Goal: Check status: Check status

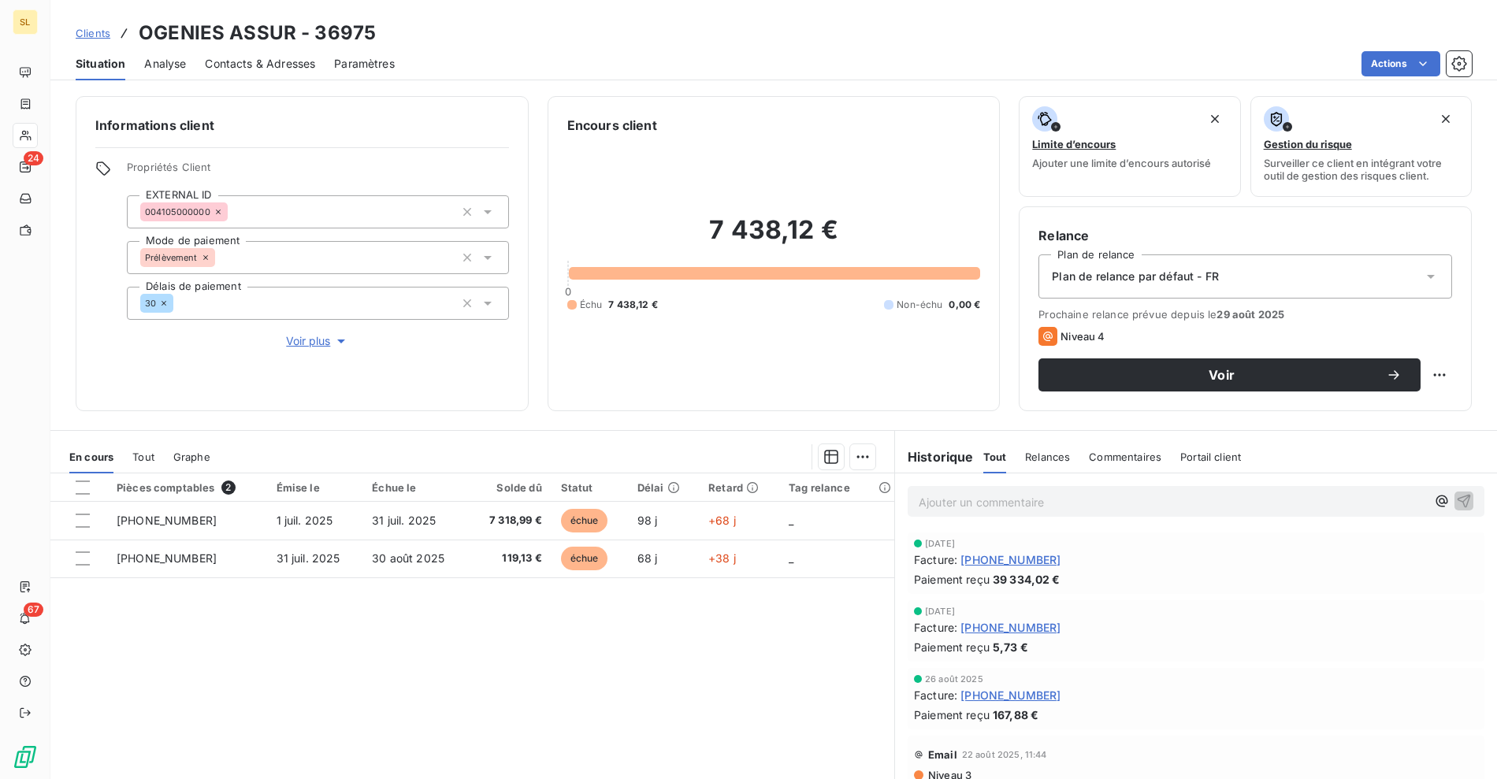
drag, startPoint x: 415, startPoint y: 46, endPoint x: 354, endPoint y: 48, distance: 61.5
click at [396, 48] on div "Situation Analyse Contacts & Adresses Paramètres Actions" at bounding box center [773, 63] width 1447 height 33
click at [123, 32] on icon at bounding box center [124, 32] width 6 height 9
click at [110, 34] on div "Clients OGENIES ASSUR - 36975" at bounding box center [226, 33] width 300 height 28
click at [91, 39] on link "Clients" at bounding box center [93, 33] width 35 height 16
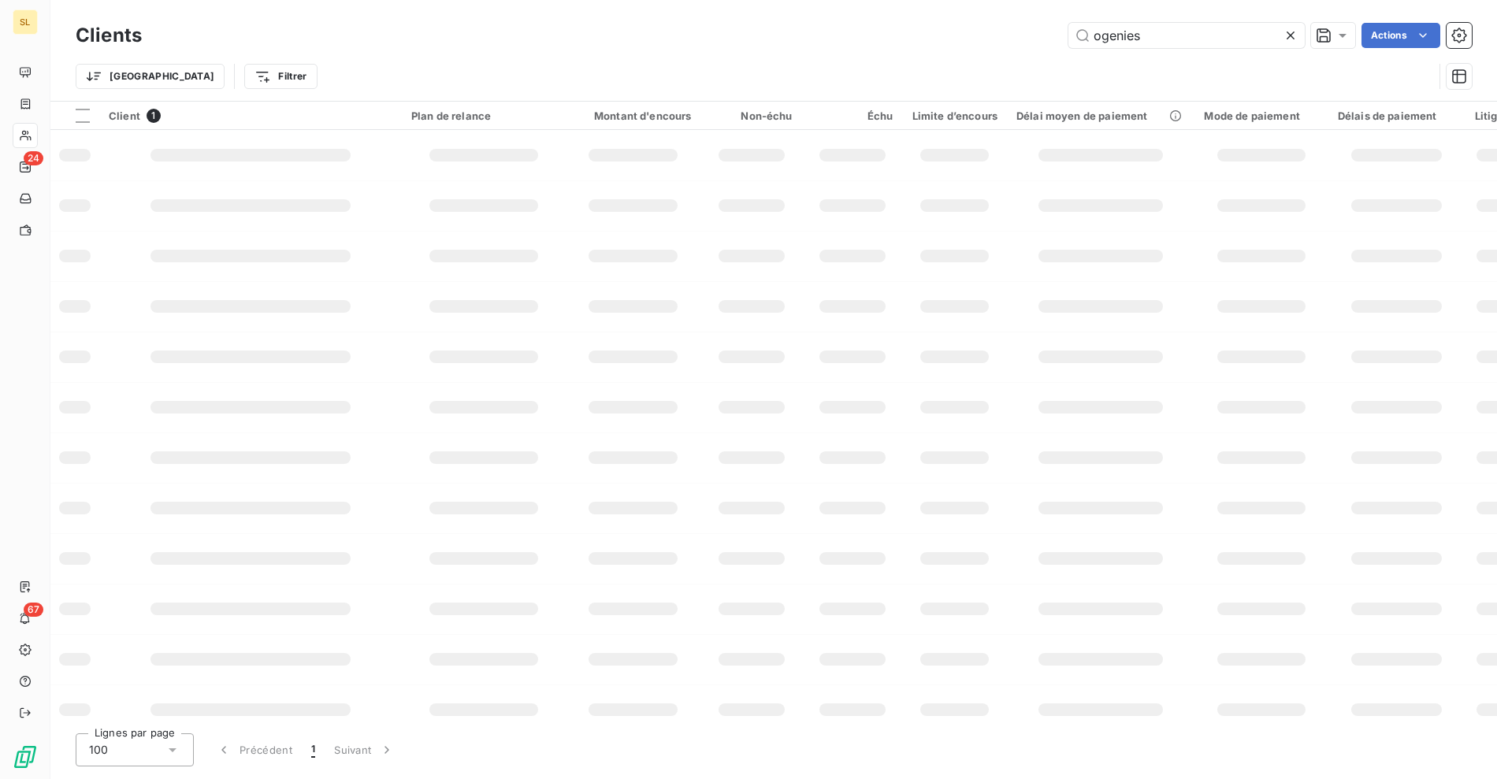
drag, startPoint x: 1157, startPoint y: 33, endPoint x: 1049, endPoint y: 33, distance: 107.9
click at [1049, 33] on div "ogenies Actions" at bounding box center [816, 35] width 1311 height 25
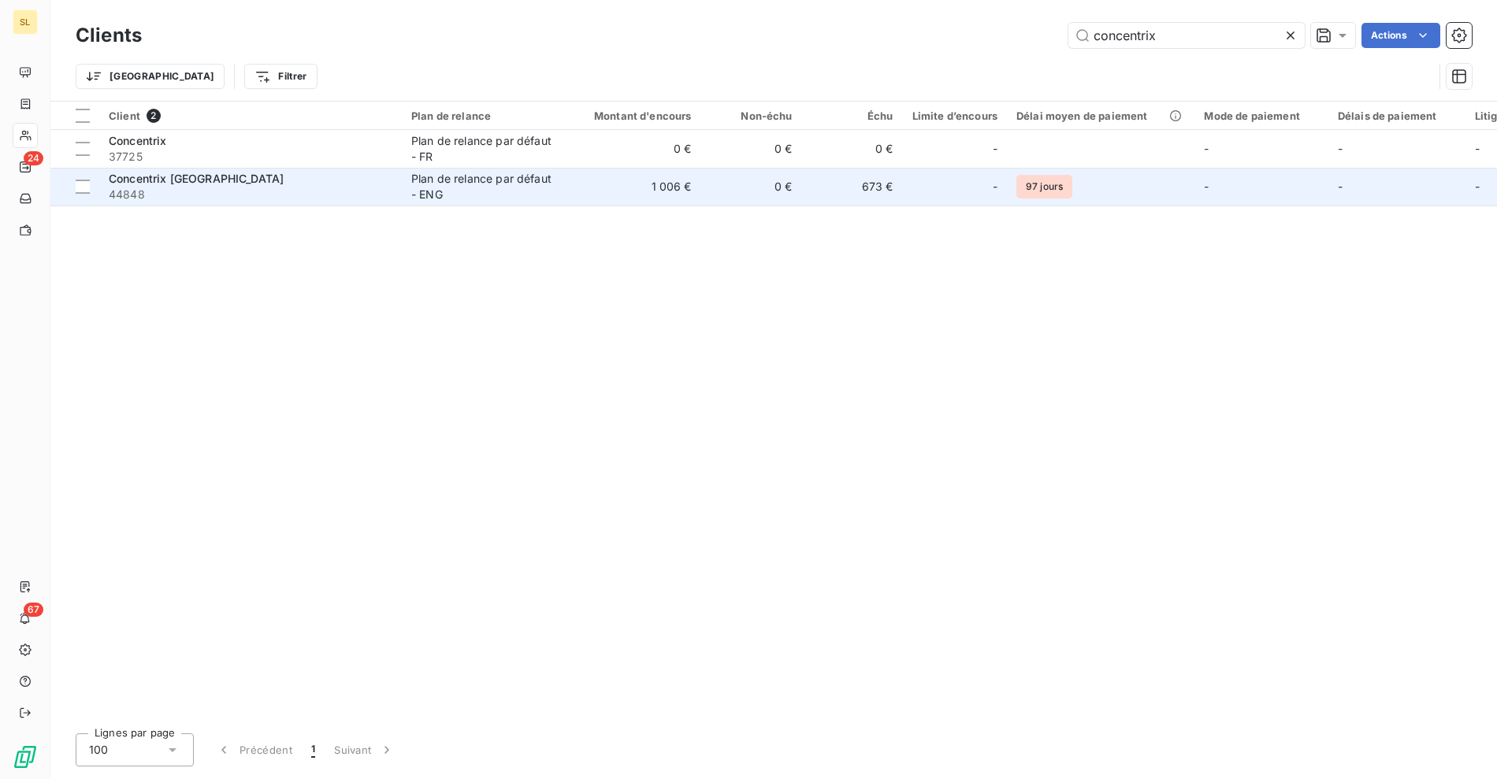
type input "concentrix"
click at [228, 193] on span "44848" at bounding box center [251, 195] width 284 height 16
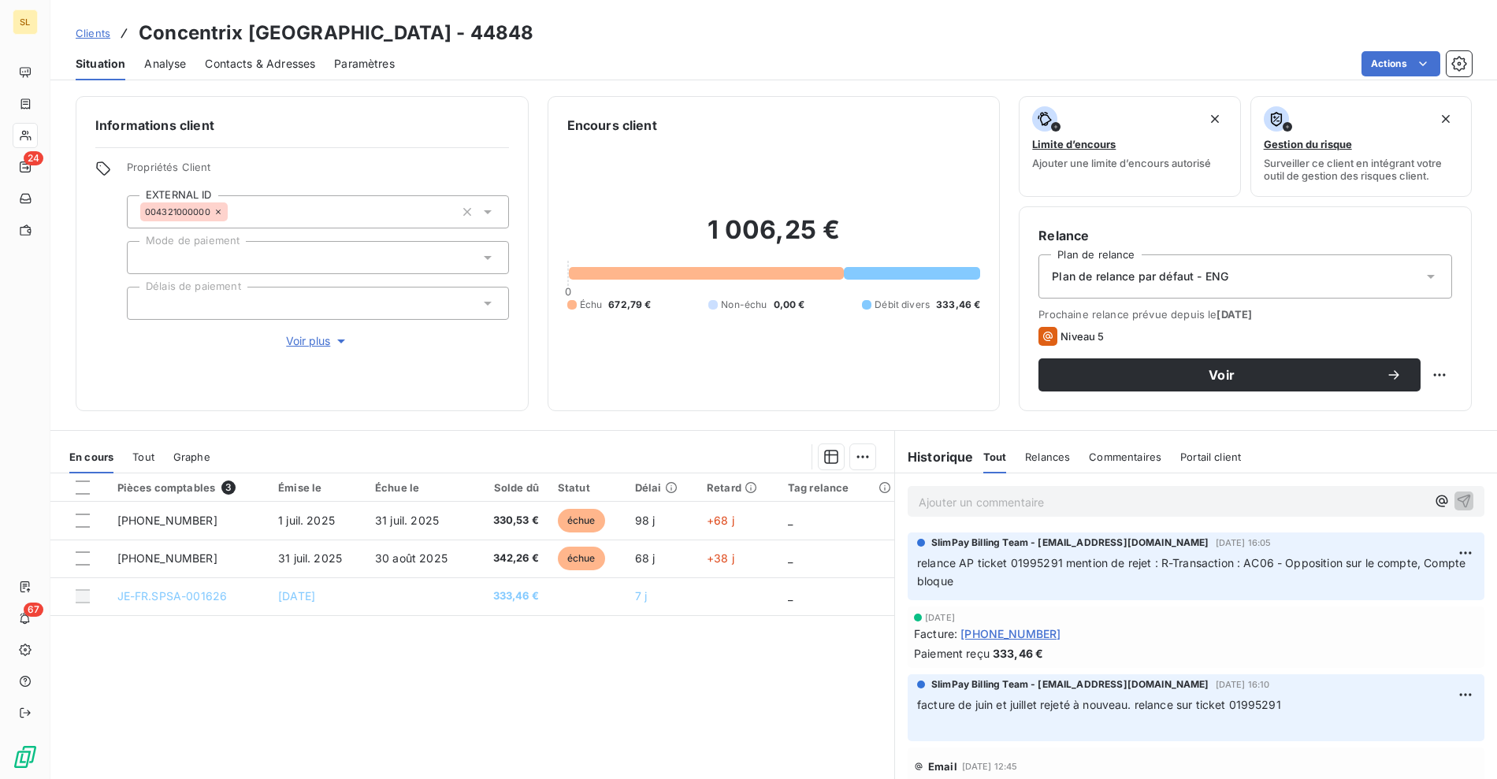
click at [500, 652] on div "Pièces comptables 3 Émise le Échue le Solde dû Statut Délai Retard Tag relance …" at bounding box center [472, 625] width 844 height 303
click at [806, 645] on div "Pièces comptables 3 Émise le Échue le Solde dû Statut Délai Retard Tag relance …" at bounding box center [472, 625] width 844 height 303
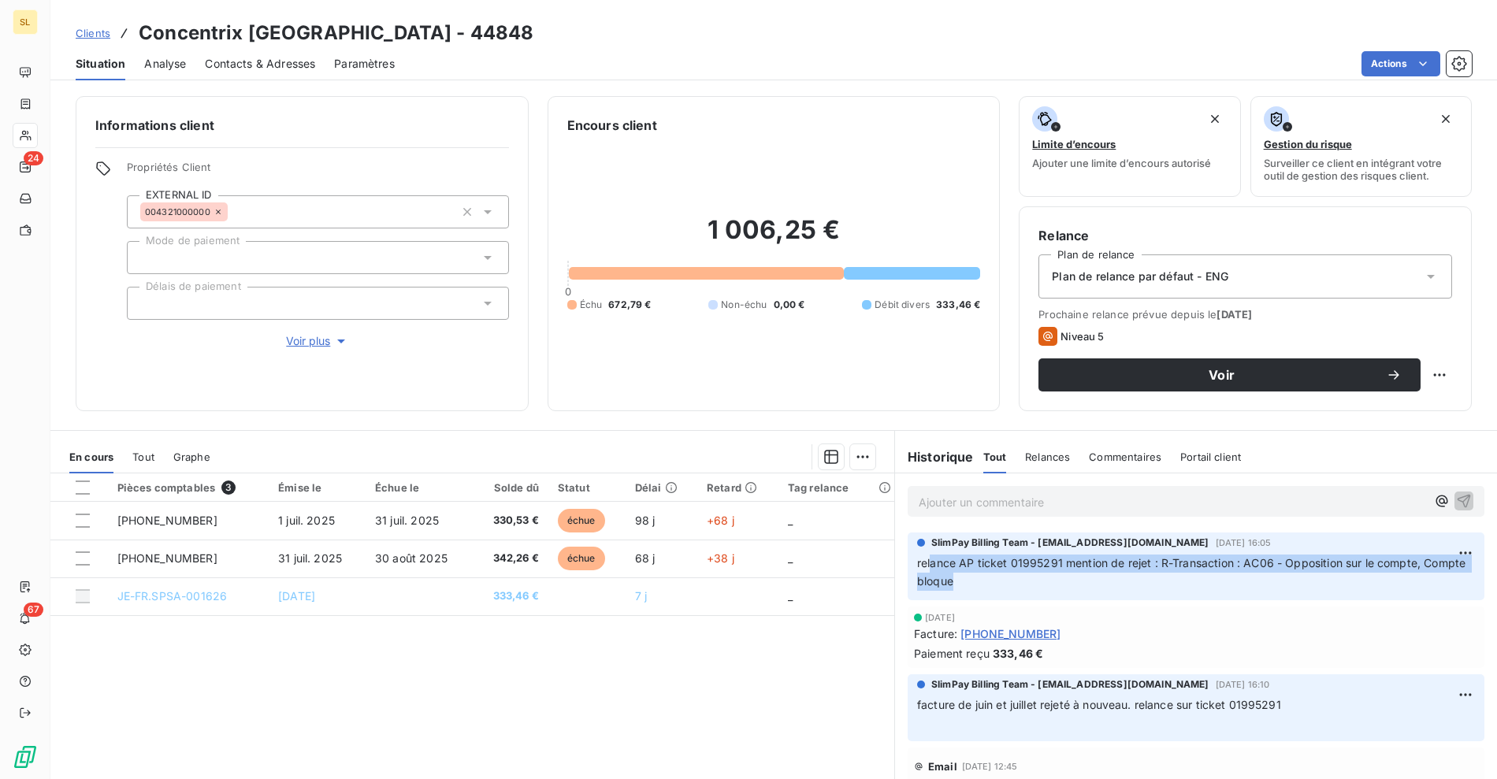
drag, startPoint x: 923, startPoint y: 568, endPoint x: 1014, endPoint y: 578, distance: 92.0
click at [1014, 578] on p "relance AP ticket 01995291 mention de rejet : R-Transaction : AC06 - Opposition…" at bounding box center [1196, 573] width 558 height 36
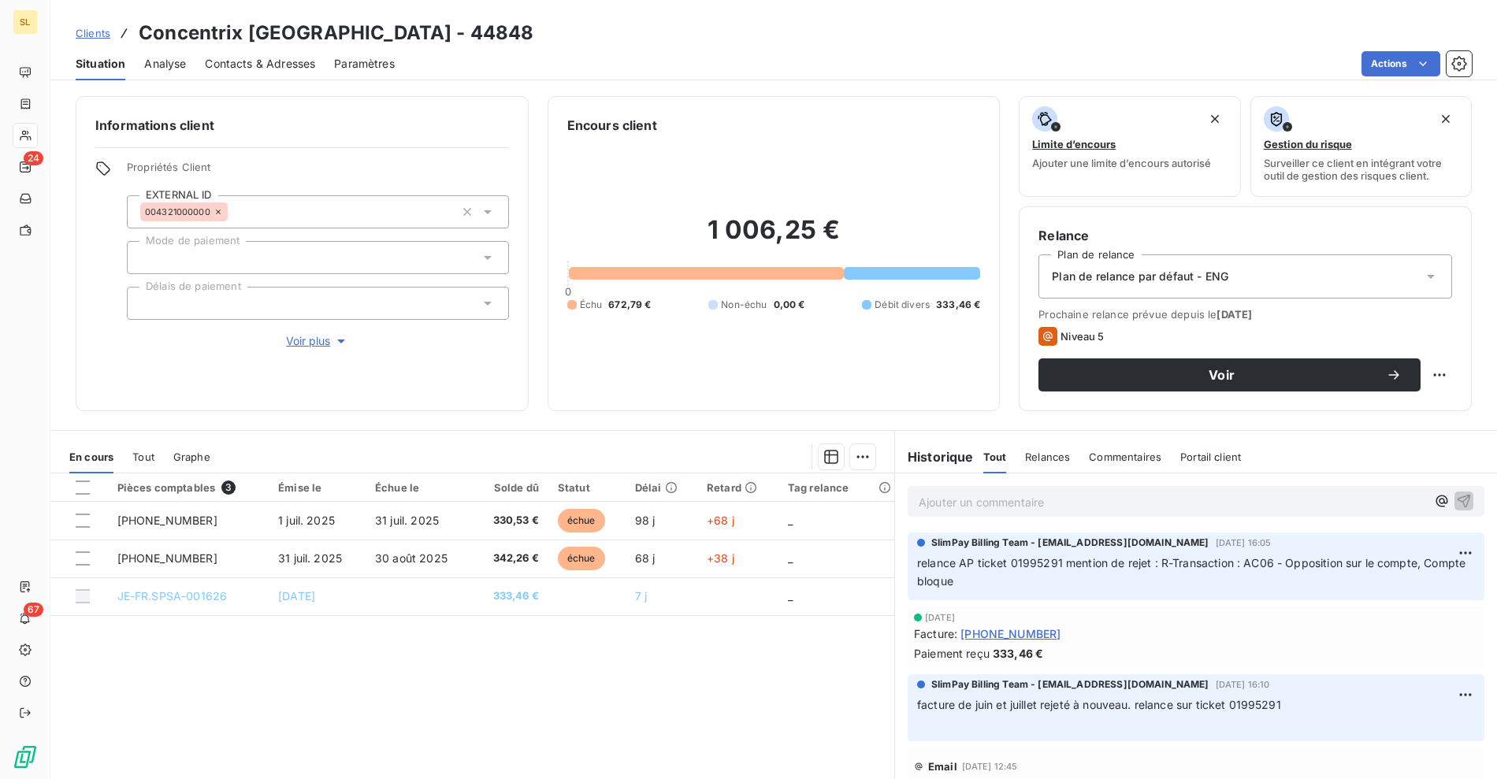
click at [1049, 583] on p "relance AP ticket 01995291 mention de rejet : R-Transaction : AC06 - Opposition…" at bounding box center [1196, 573] width 558 height 36
click at [463, 670] on div "Pièces comptables 3 Émise le Échue le Solde dû Statut Délai Retard Tag relance …" at bounding box center [472, 625] width 844 height 303
click at [647, 659] on div "Pièces comptables 3 Émise le Échue le Solde dû Statut Délai Retard Tag relance …" at bounding box center [472, 625] width 844 height 303
drag, startPoint x: 711, startPoint y: 92, endPoint x: 772, endPoint y: 91, distance: 60.7
click at [711, 93] on div "Informations client Propriétés Client EXTERNAL ID 004321000000 Mode de paiement…" at bounding box center [773, 433] width 1447 height 693
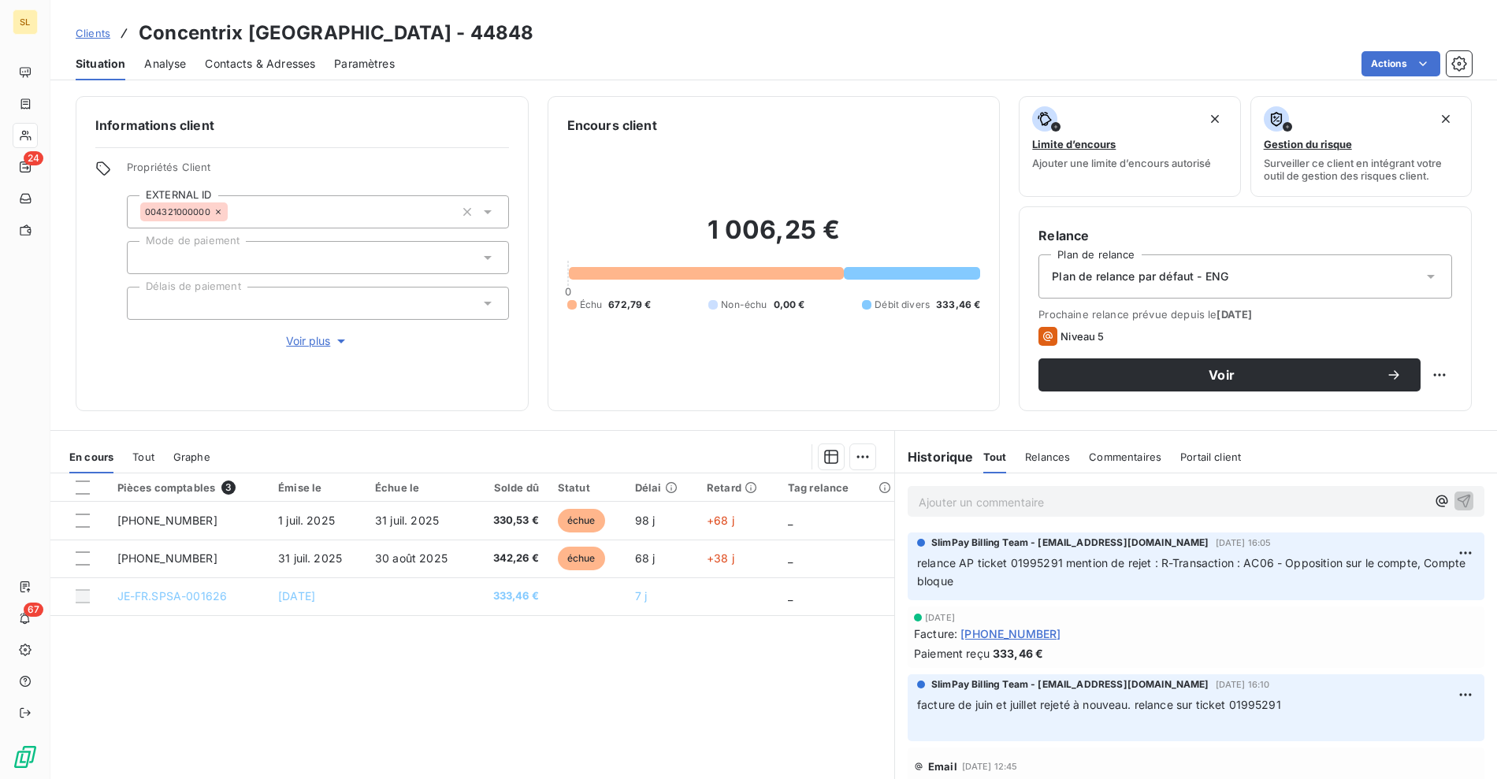
click at [786, 88] on div "Informations client Propriétés Client EXTERNAL ID 004321000000 Mode de paiement…" at bounding box center [773, 433] width 1447 height 693
click at [685, 2] on div "Clients Concentrix [GEOGRAPHIC_DATA] - 44848 Situation Analyse Contacts & Adres…" at bounding box center [773, 40] width 1447 height 80
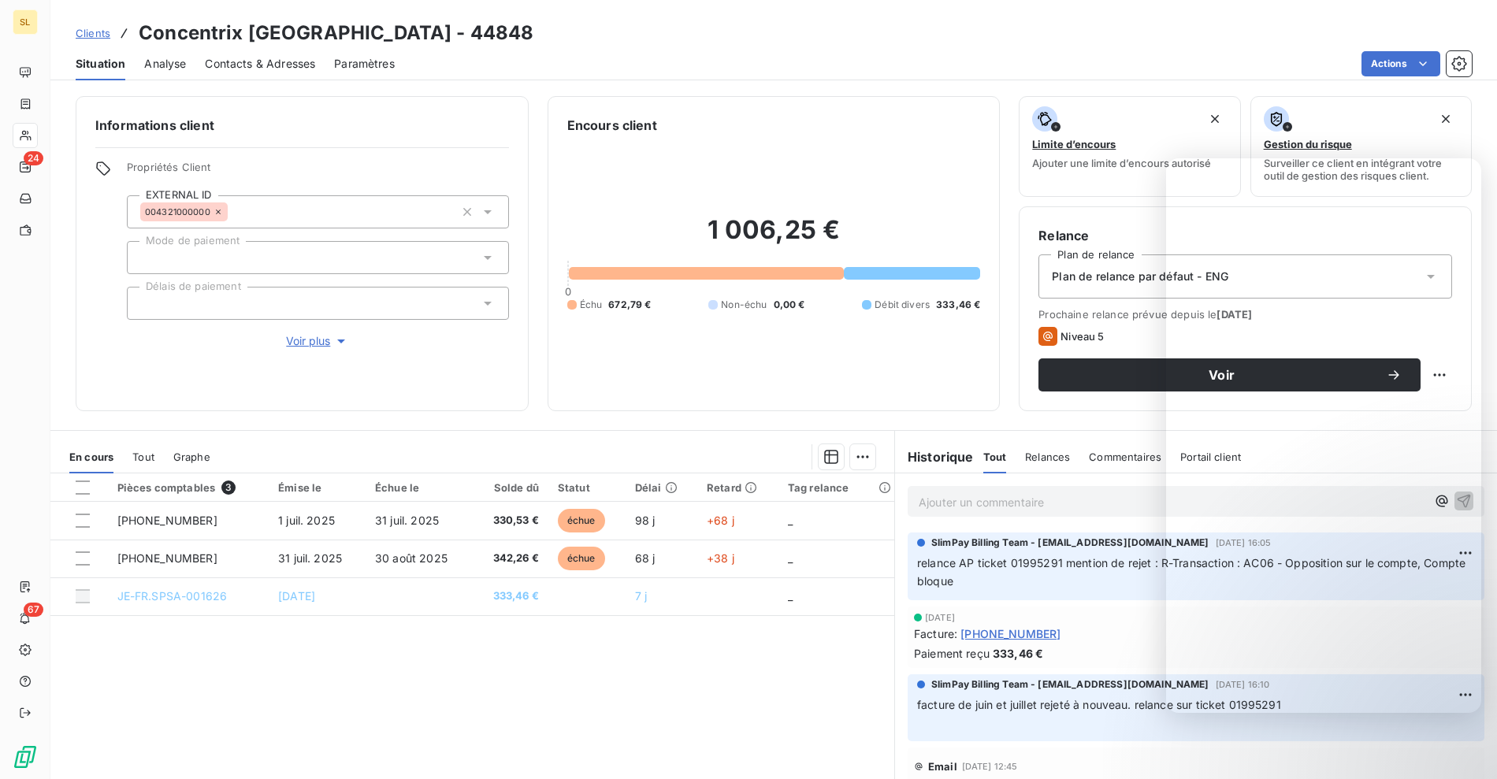
click at [503, 57] on div "Actions" at bounding box center [943, 63] width 1058 height 25
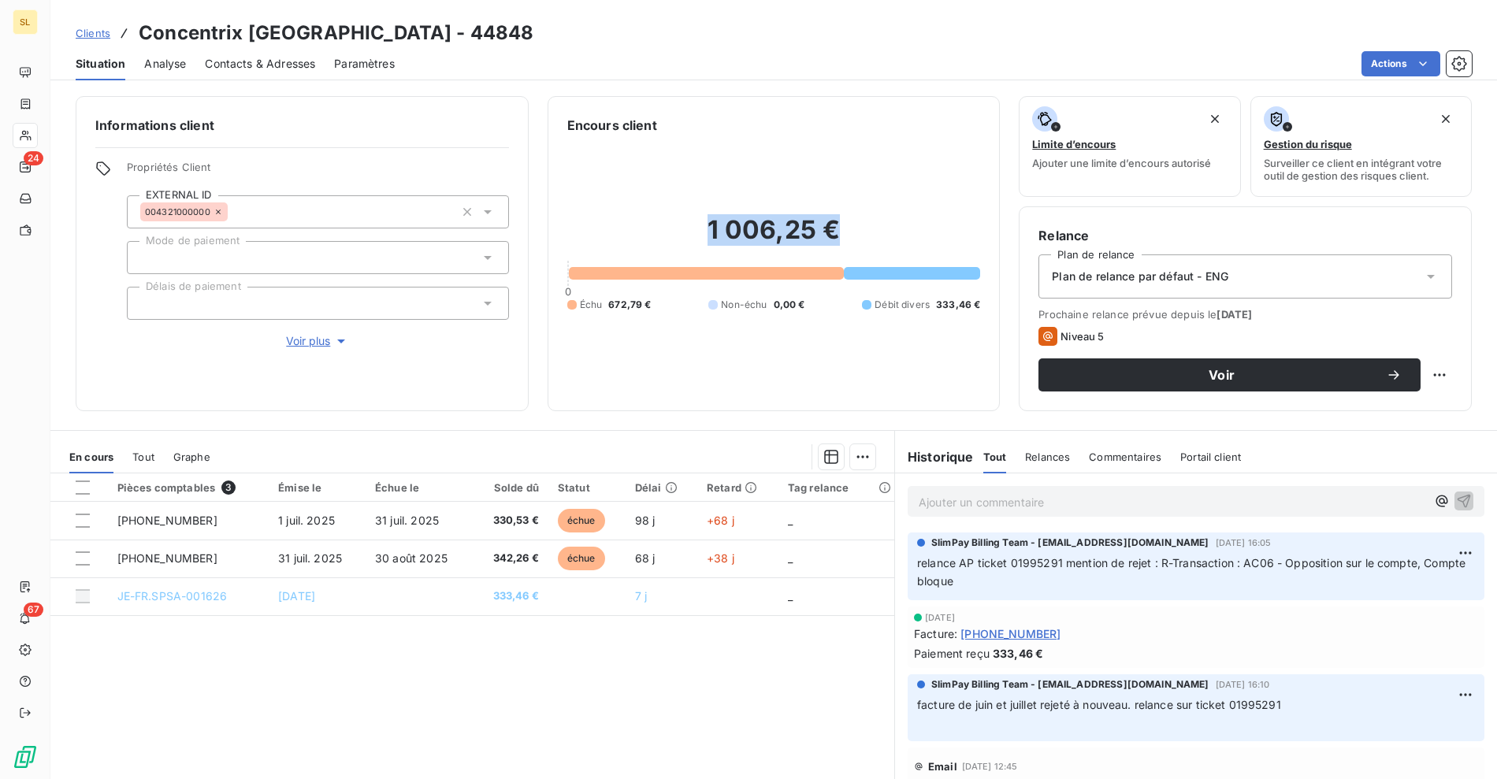
drag, startPoint x: 845, startPoint y: 221, endPoint x: 887, endPoint y: 216, distance: 42.9
click at [890, 214] on h2 "1 006,25 €" at bounding box center [774, 237] width 414 height 47
copy h2 "1 006,25 €"
click at [711, 69] on div "Actions" at bounding box center [943, 63] width 1058 height 25
drag, startPoint x: 394, startPoint y: 686, endPoint x: 35, endPoint y: 217, distance: 590.8
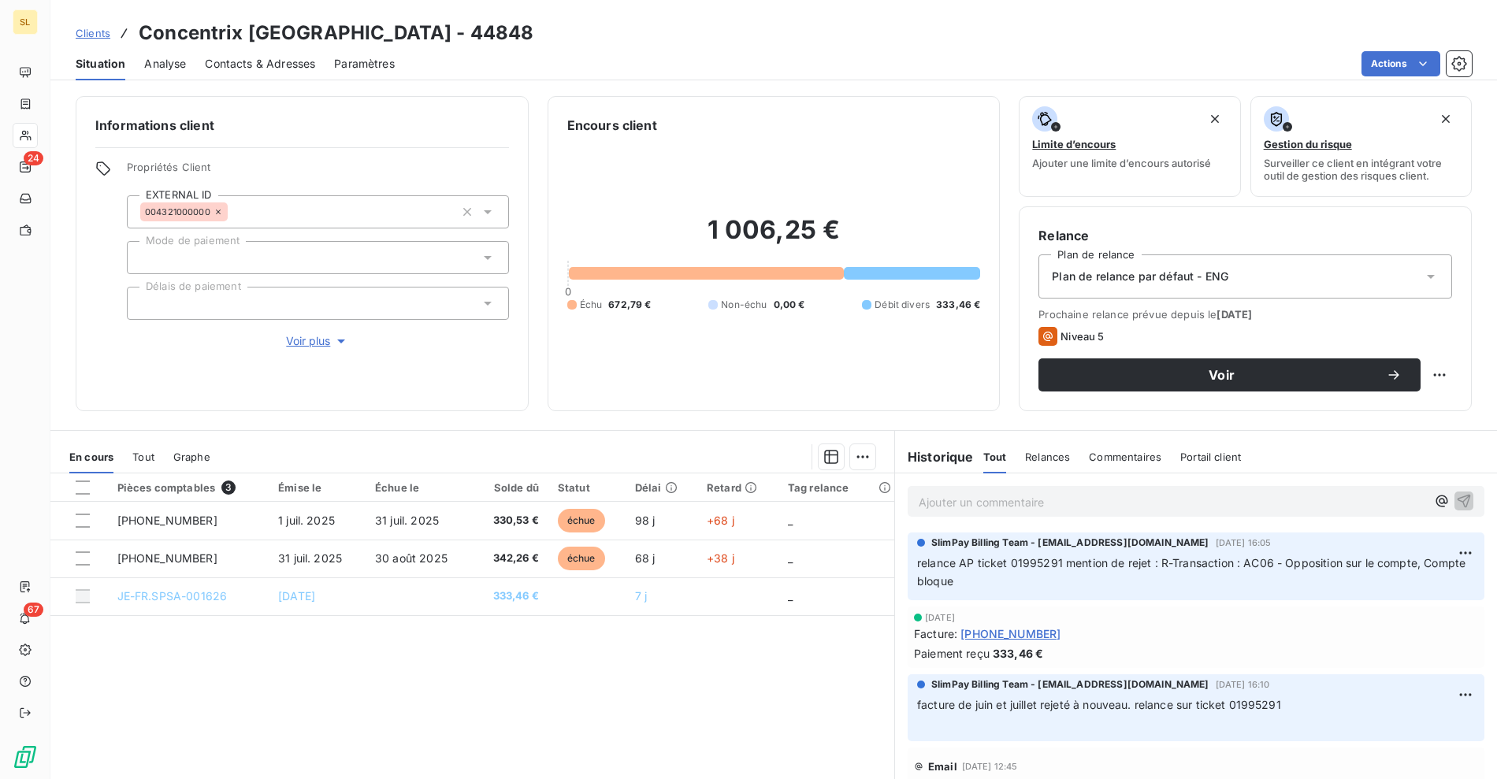
click at [393, 682] on div "Pièces comptables 3 Émise le Échue le Solde dû Statut Délai Retard Tag relance …" at bounding box center [472, 625] width 844 height 303
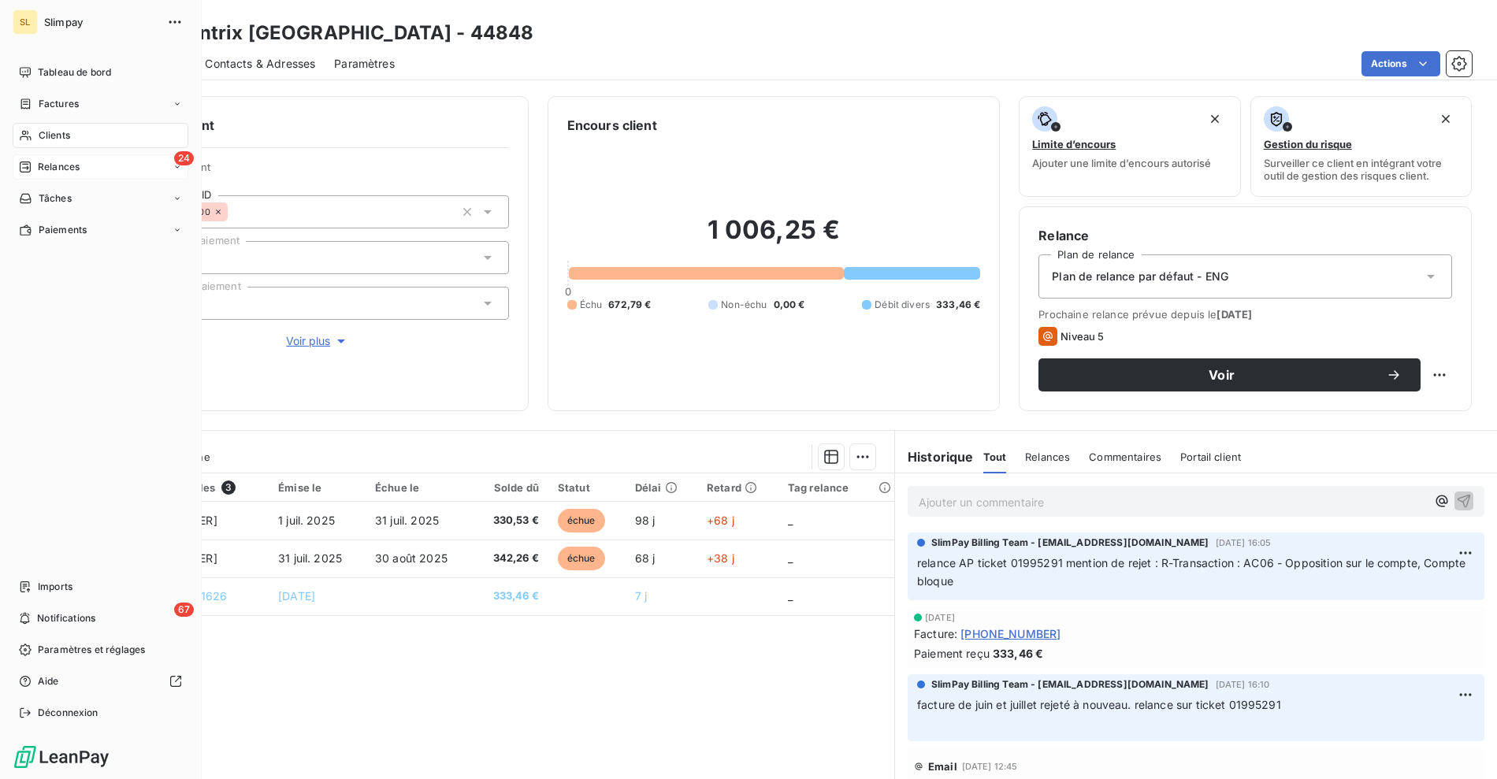
click at [45, 164] on span "Relances" at bounding box center [59, 167] width 42 height 14
click at [54, 133] on span "Clients" at bounding box center [55, 135] width 32 height 14
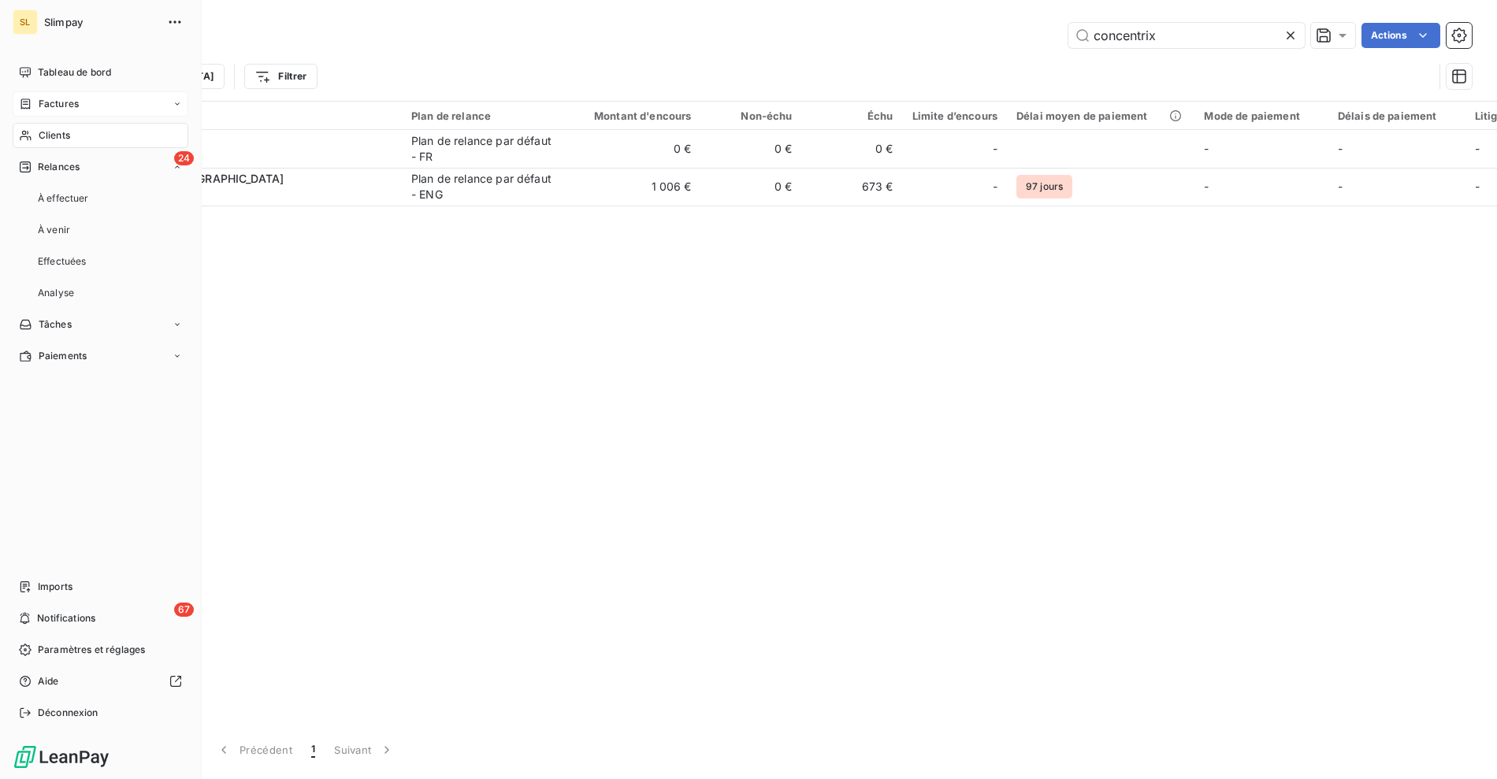
click at [52, 106] on span "Factures" at bounding box center [59, 104] width 40 height 14
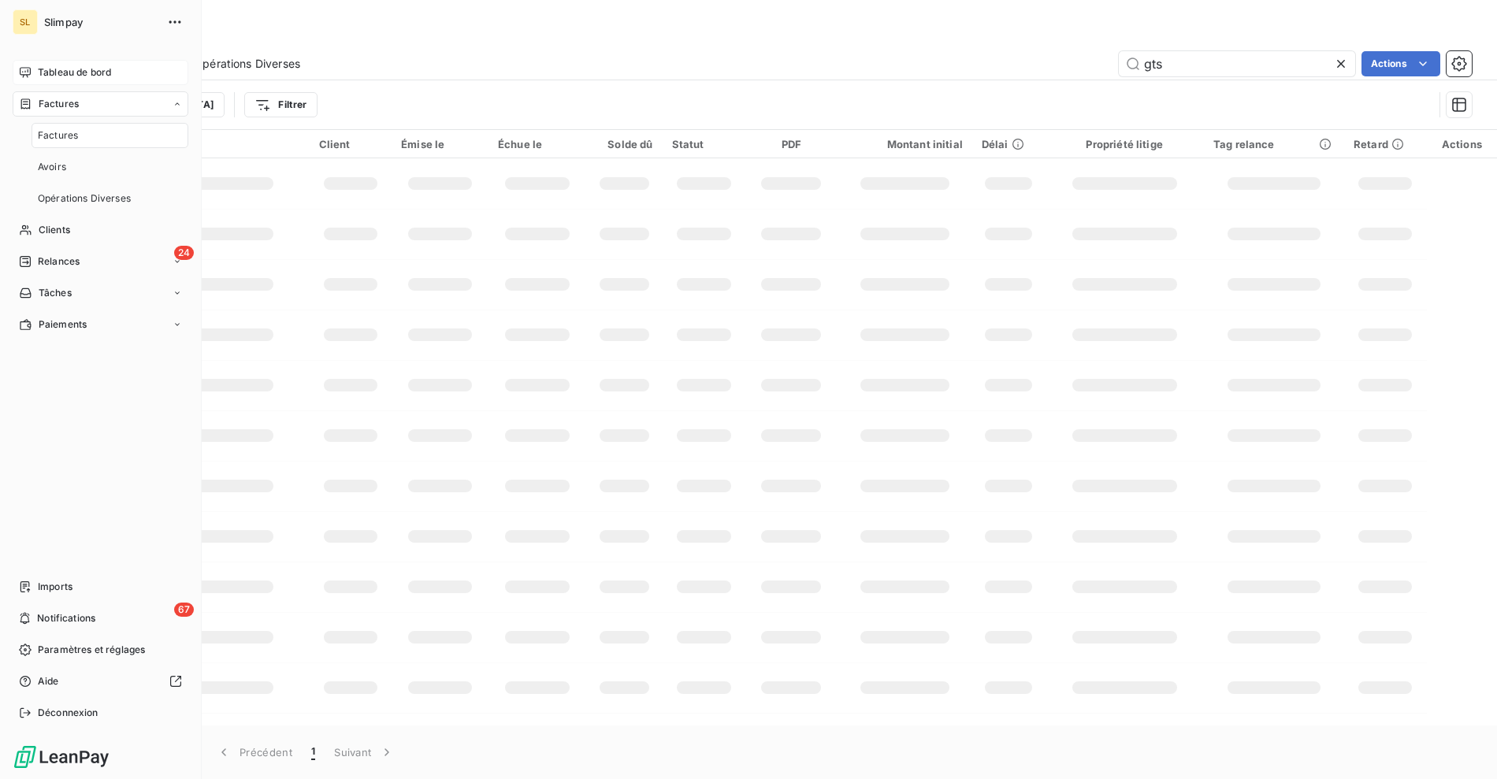
drag, startPoint x: 69, startPoint y: 67, endPoint x: 62, endPoint y: 76, distance: 11.4
click at [69, 67] on span "Tableau de bord" at bounding box center [74, 72] width 73 height 14
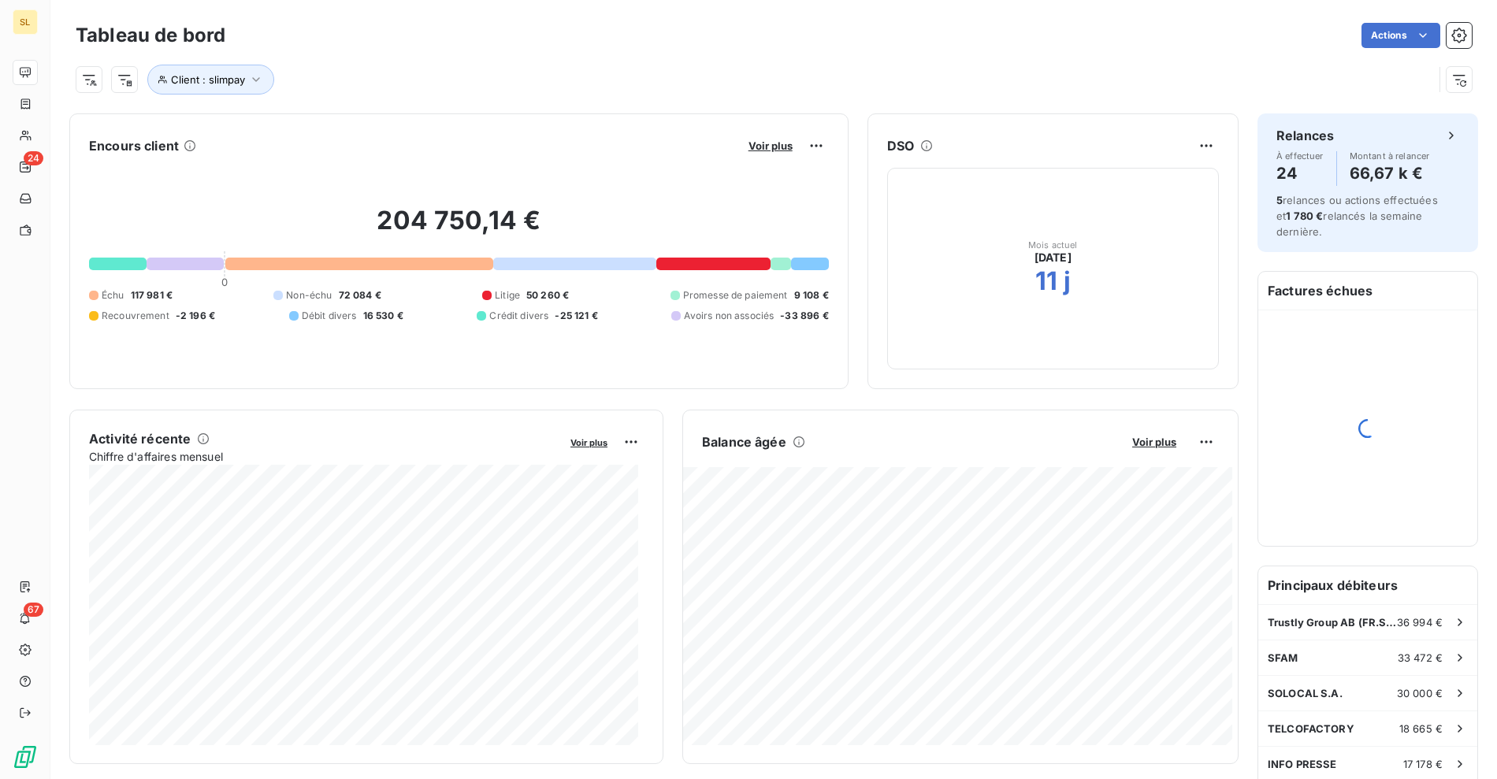
click at [559, 72] on div "Client : slimpay" at bounding box center [755, 80] width 1358 height 30
click at [283, 262] on div at bounding box center [359, 264] width 268 height 13
click at [399, 224] on h2 "204 750,14 €" at bounding box center [459, 228] width 740 height 47
drag, startPoint x: 305, startPoint y: 229, endPoint x: 623, endPoint y: 223, distance: 318.4
click at [623, 223] on h2 "204 750,14 €" at bounding box center [459, 228] width 740 height 47
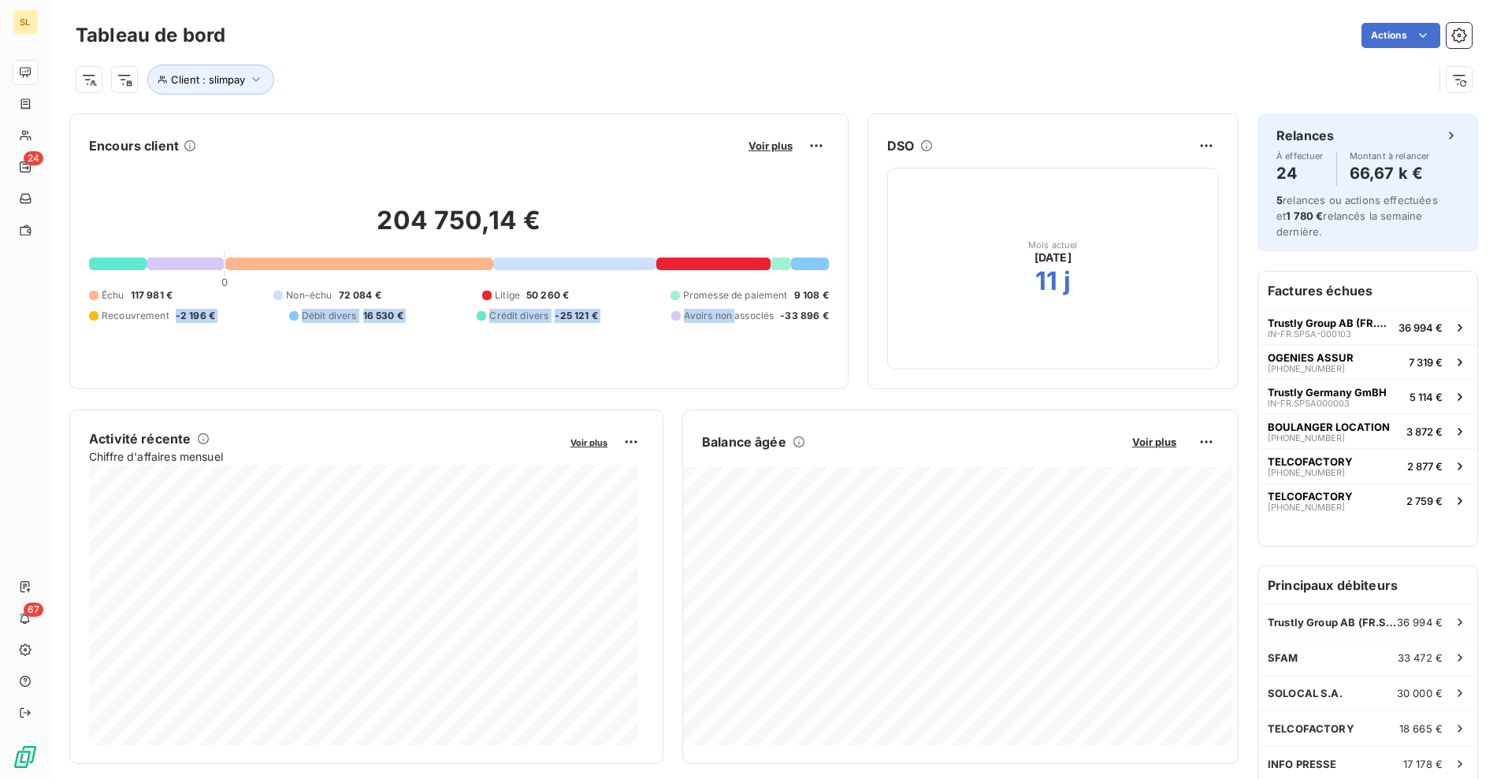
drag, startPoint x: 186, startPoint y: 298, endPoint x: 729, endPoint y: 315, distance: 543.2
click at [729, 315] on div "Échu 117 981 € Non-échu 72 084 € Litige 50 260 € Promesse de paiement 9 108 € R…" at bounding box center [459, 305] width 740 height 35
click at [778, 160] on div "204 750,14 € 0 Échu 117 981 € Non-échu 72 084 € Litige 50 260 € Promesse de pai…" at bounding box center [459, 263] width 740 height 211
click at [773, 143] on span "Voir plus" at bounding box center [771, 145] width 44 height 13
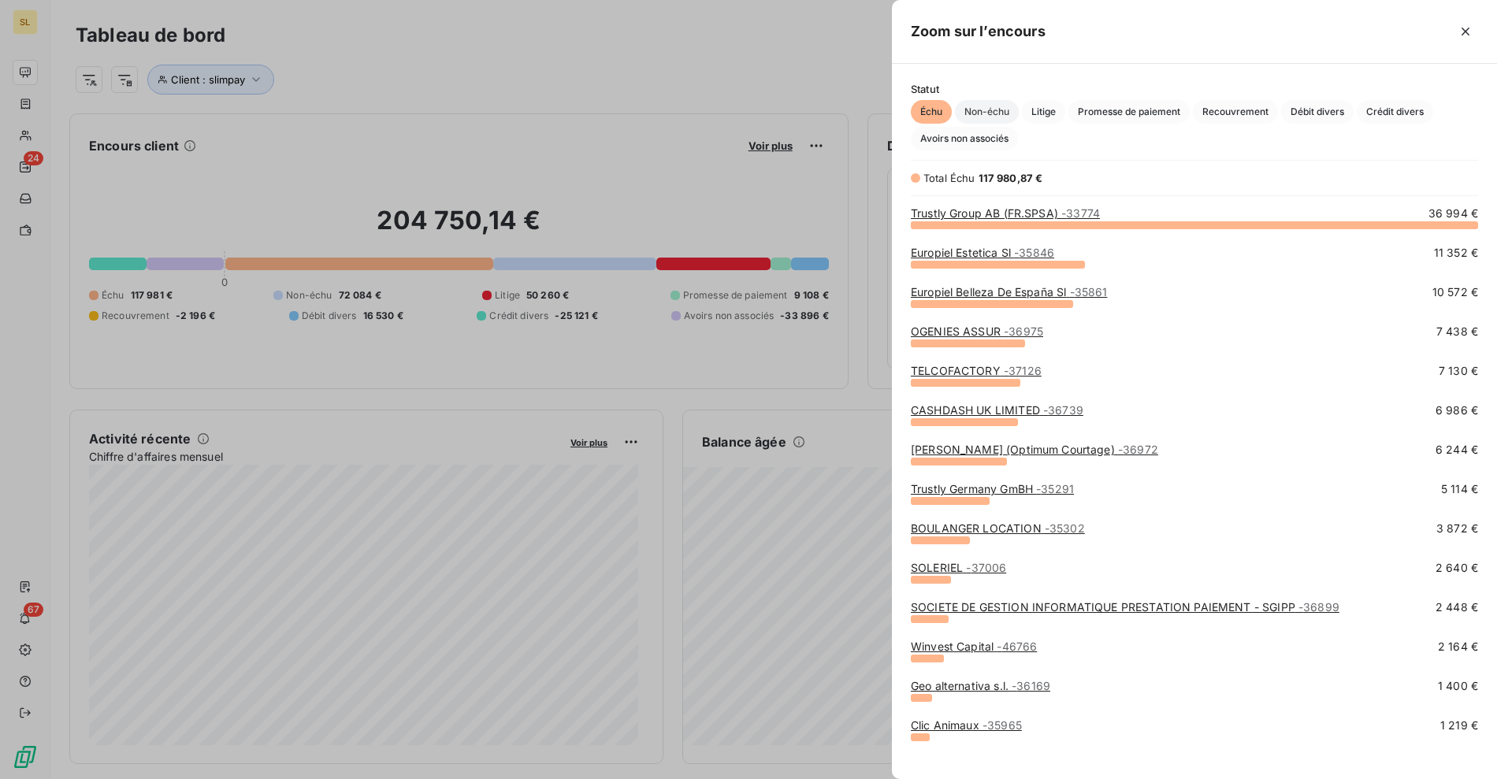
scroll to position [541, 592]
click at [997, 114] on span "Non-échu" at bounding box center [987, 112] width 64 height 24
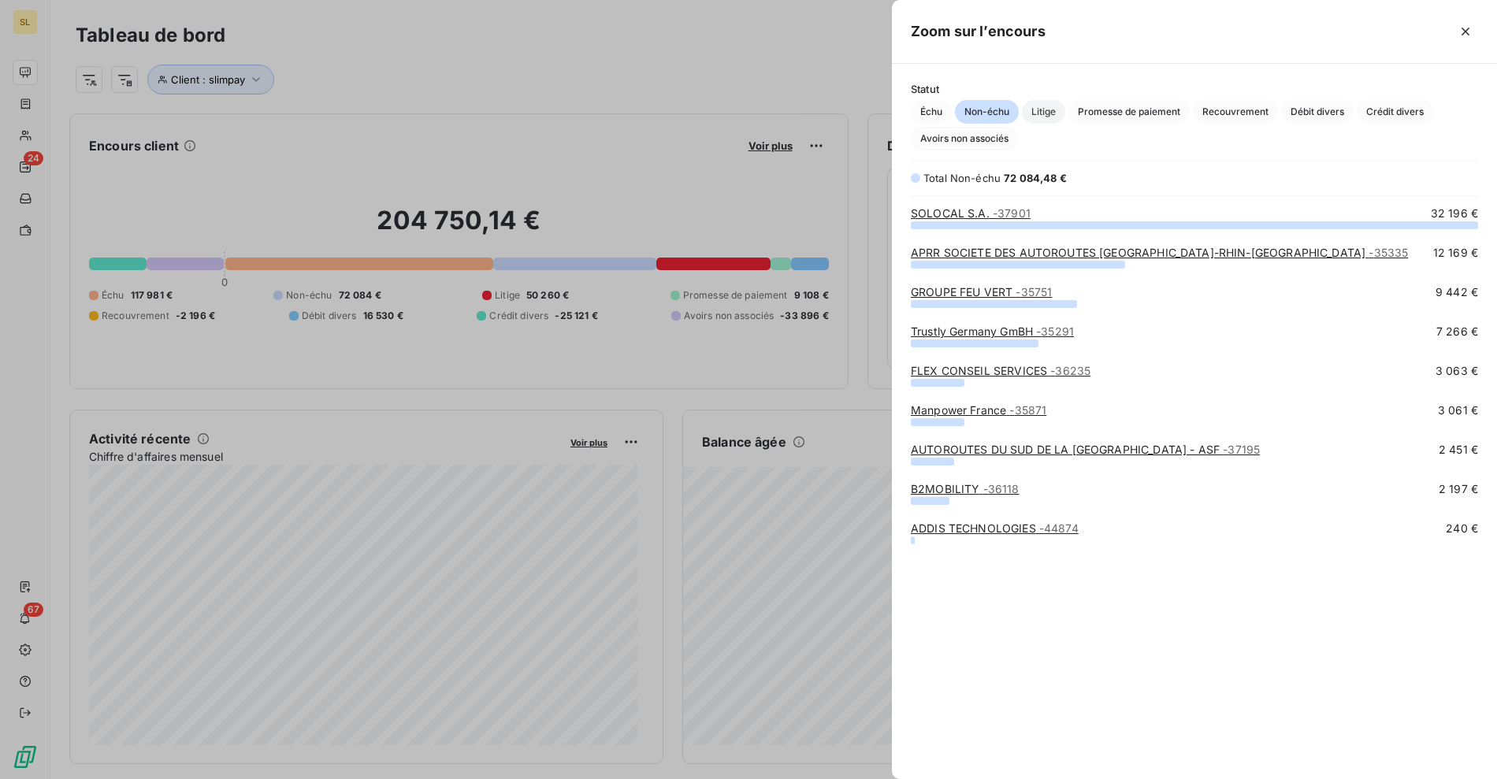
click at [1042, 113] on span "Litige" at bounding box center [1043, 112] width 43 height 24
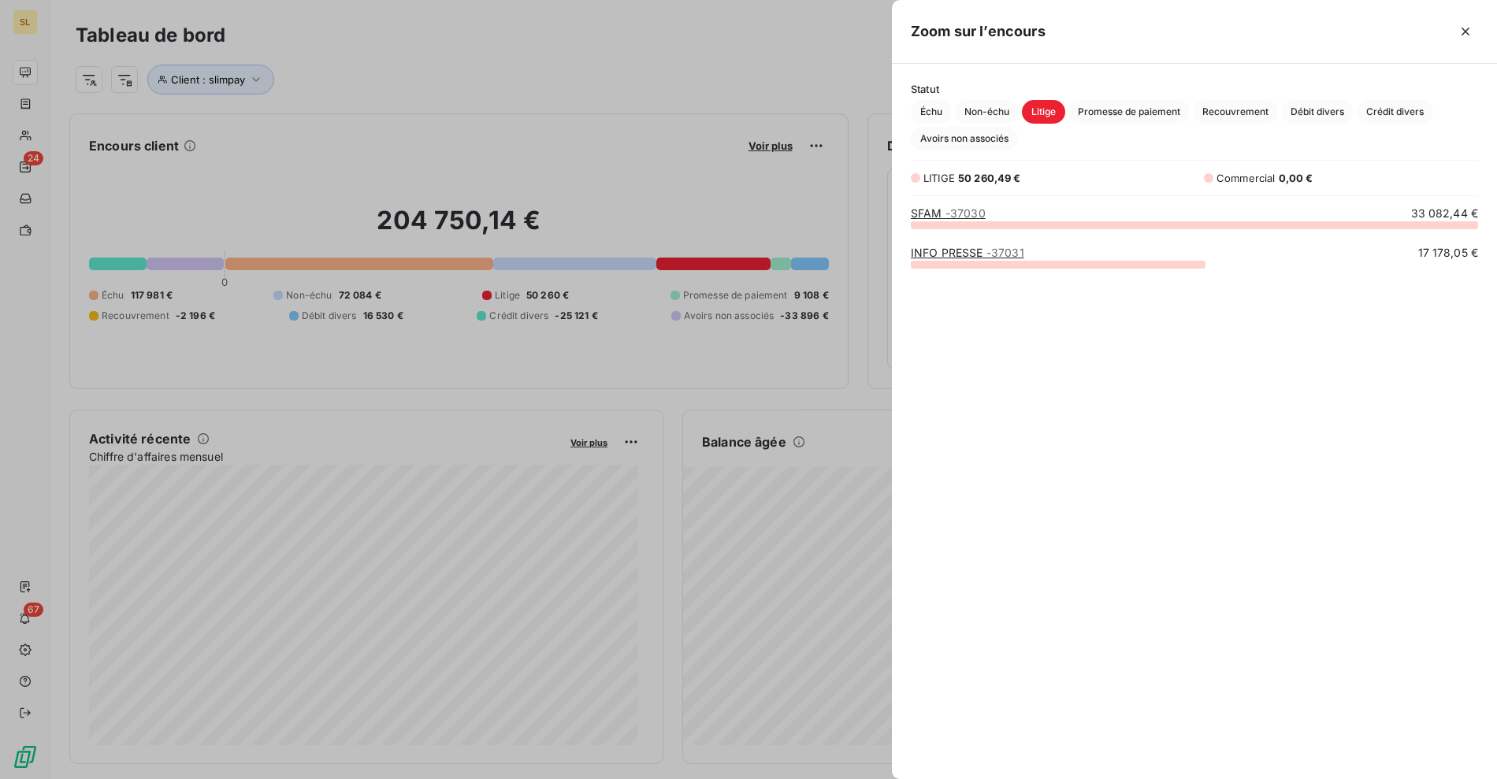
drag, startPoint x: 1098, startPoint y: 107, endPoint x: 1061, endPoint y: 106, distance: 37.1
click at [1098, 107] on span "Promesse de paiement" at bounding box center [1128, 112] width 121 height 24
